Goal: Ask a question

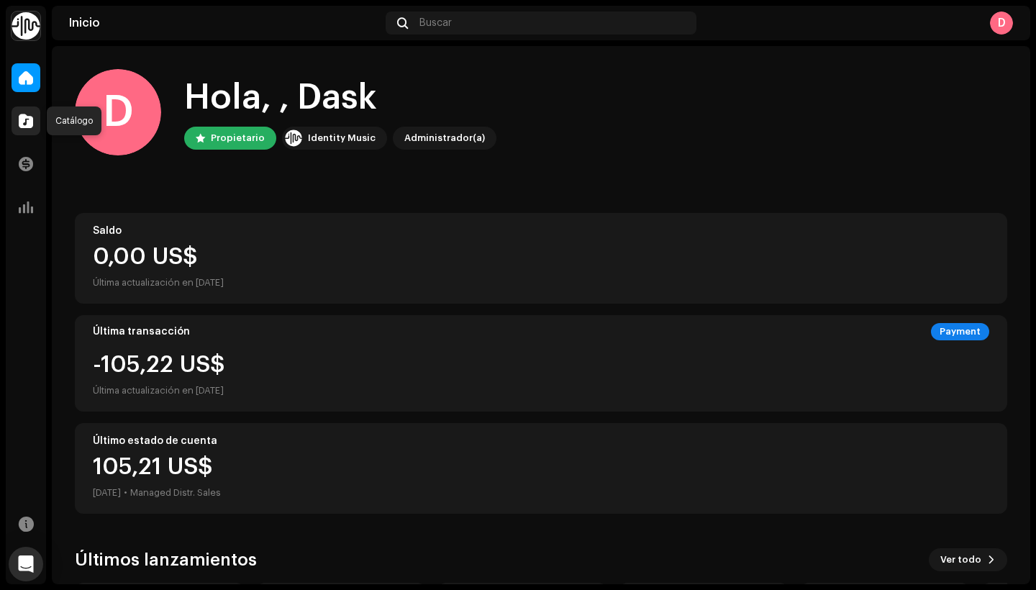
click at [21, 115] on span at bounding box center [26, 121] width 14 height 12
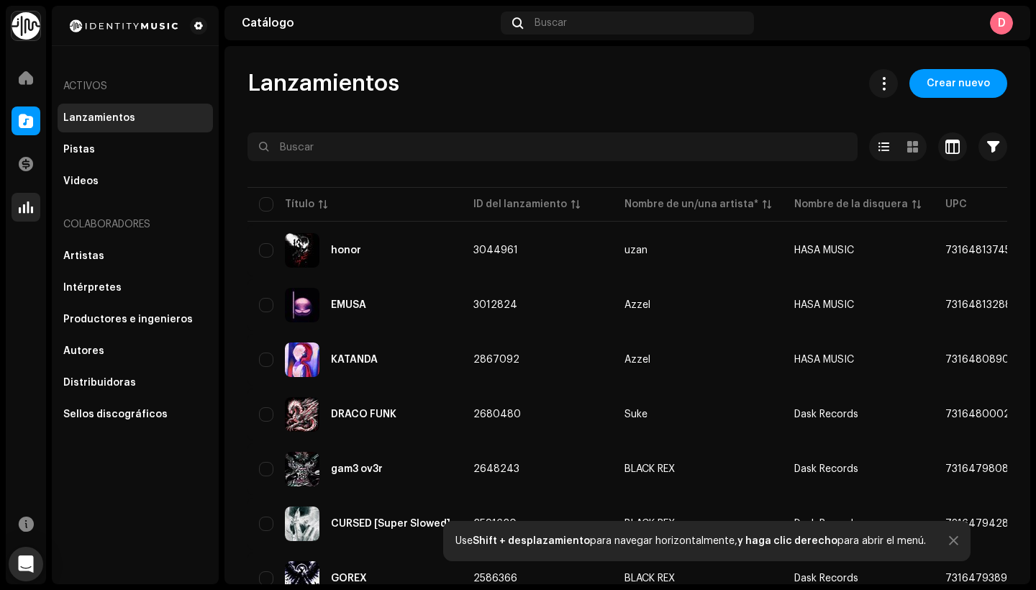
click at [30, 213] on span at bounding box center [26, 207] width 14 height 12
click at [23, 569] on icon "Open Intercom Messenger" at bounding box center [25, 563] width 17 height 19
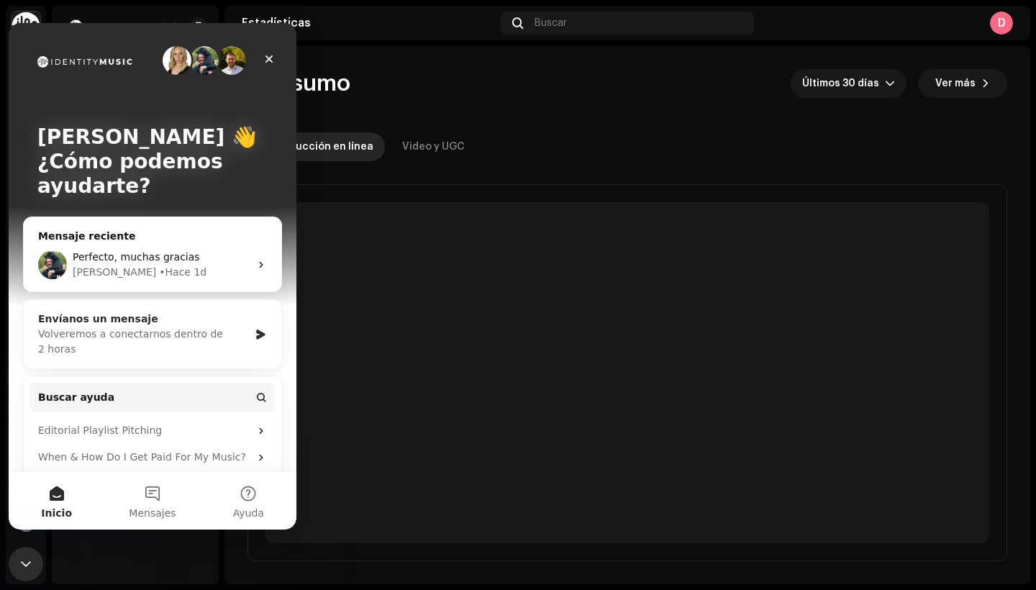
click at [156, 343] on div "Volveremos a conectarnos dentro de 2 horas" at bounding box center [143, 341] width 211 height 30
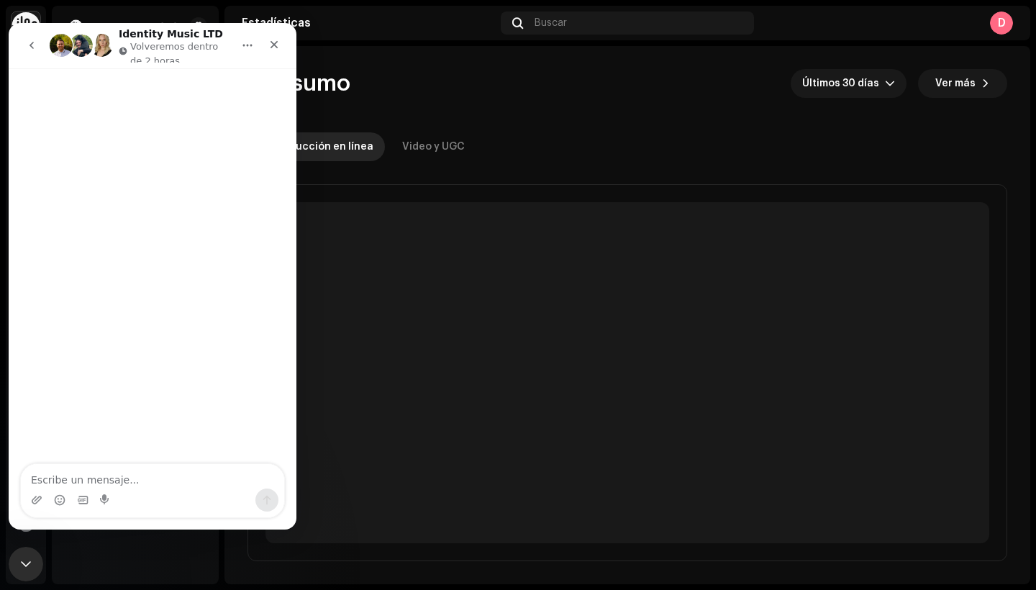
type textarea "h"
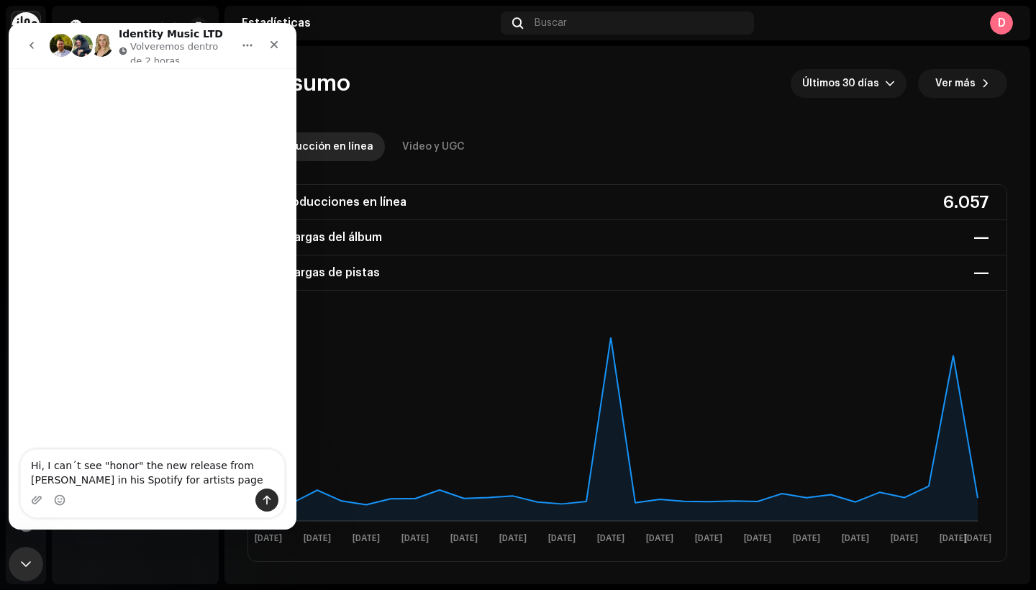
type textarea "Hi, I can´t see "honor" the new release from [PERSON_NAME] in his Spotify for a…"
click at [263, 490] on button "Enviar un mensaje…" at bounding box center [266, 499] width 23 height 23
